Goal: Find specific page/section: Find specific page/section

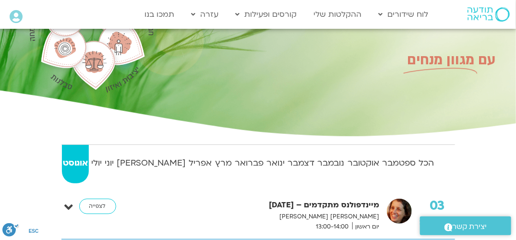
scroll to position [96, 0]
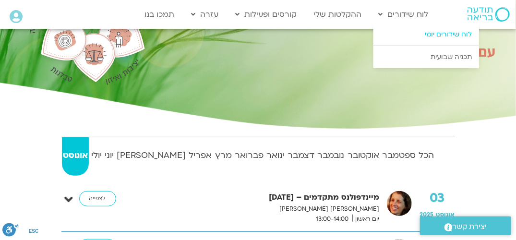
click at [422, 35] on link "לוח שידורים יומי" at bounding box center [426, 35] width 106 height 22
click at [446, 36] on link "לוח שידורים יומי" at bounding box center [426, 35] width 106 height 22
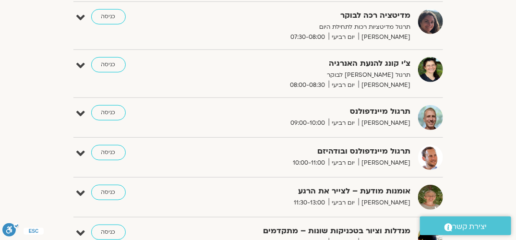
scroll to position [240, 0]
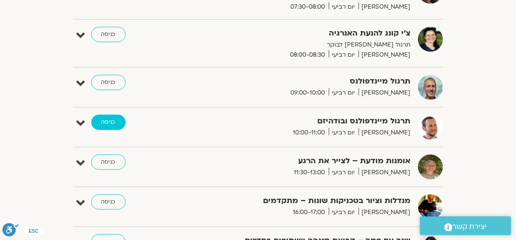
click at [105, 123] on link "כניסה" at bounding box center [108, 122] width 35 height 15
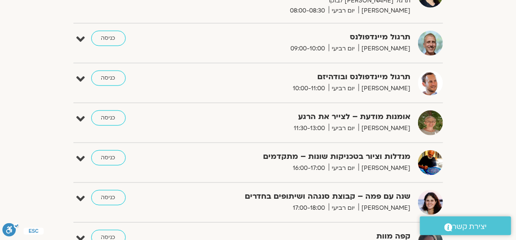
scroll to position [282, 0]
